Goal: Find contact information: Find contact information

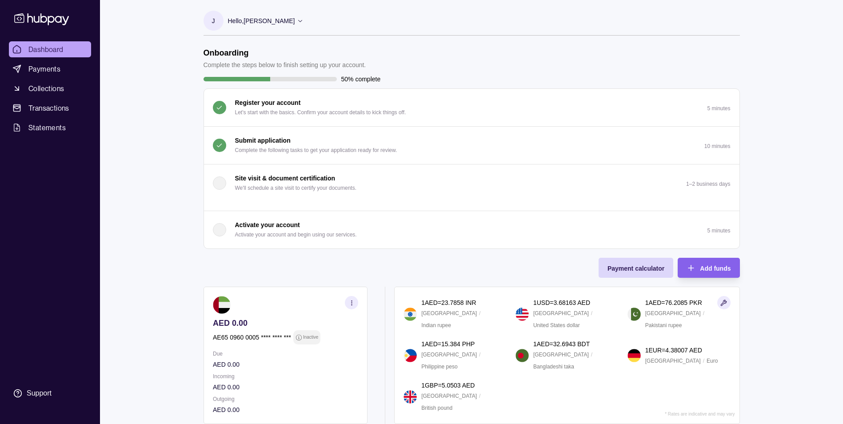
click at [265, 139] on p "Submit application" at bounding box center [263, 141] width 56 height 10
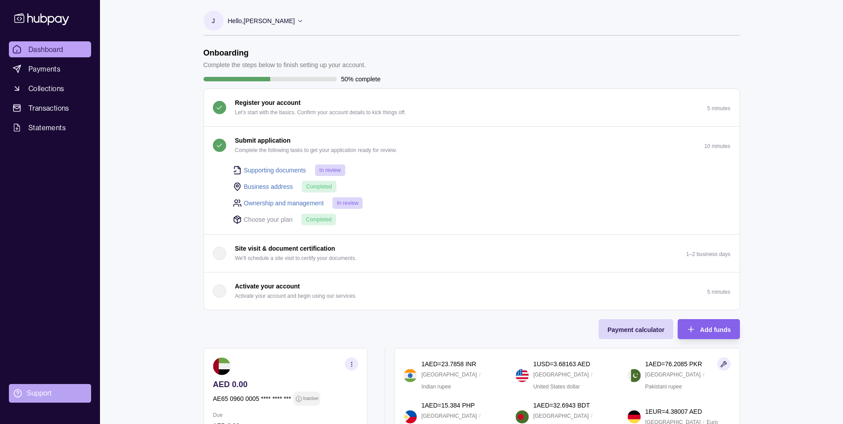
click at [28, 389] on div "Support" at bounding box center [39, 394] width 25 height 10
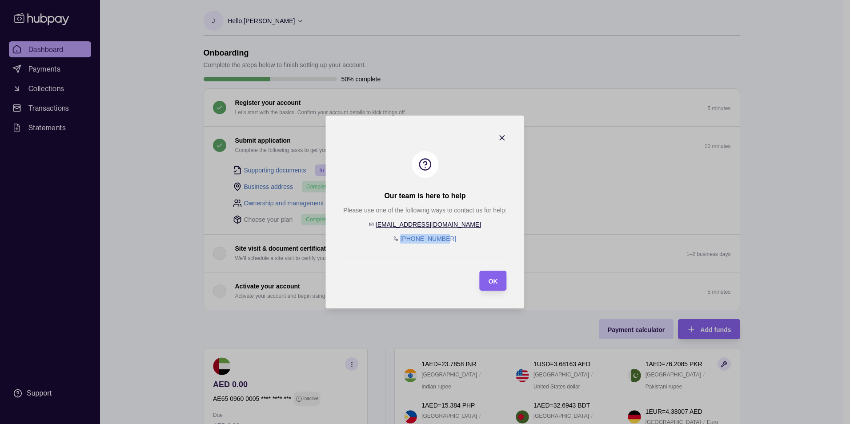
drag, startPoint x: 451, startPoint y: 239, endPoint x: 408, endPoint y: 237, distance: 42.7
click at [408, 237] on div "Please use one of the following ways to contact us for help: [EMAIL_ADDRESS][DO…" at bounding box center [424, 224] width 163 height 38
copy link "[PHONE_NUMBER]"
click at [504, 137] on icon "button" at bounding box center [502, 137] width 9 height 9
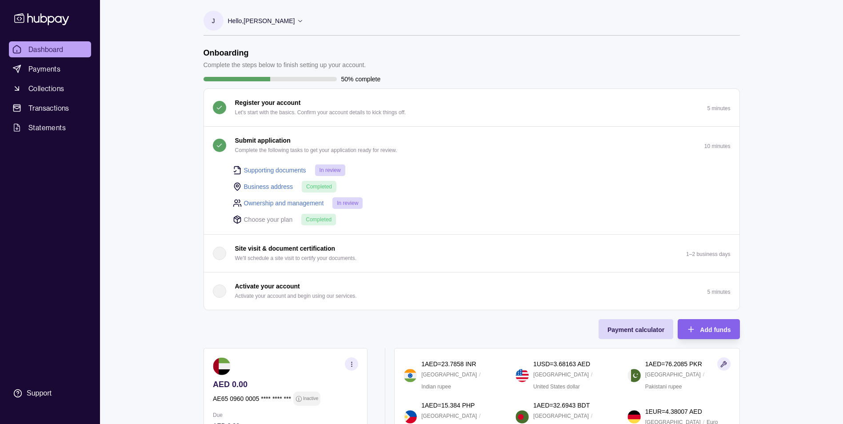
click at [301, 22] on div "Hello, [PERSON_NAME]" at bounding box center [266, 21] width 76 height 19
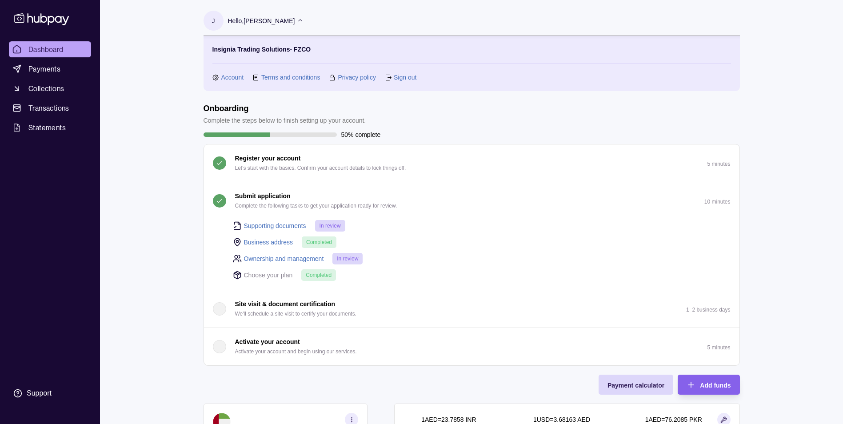
click at [410, 76] on link "Sign out" at bounding box center [405, 77] width 23 height 10
